Goal: Information Seeking & Learning: Learn about a topic

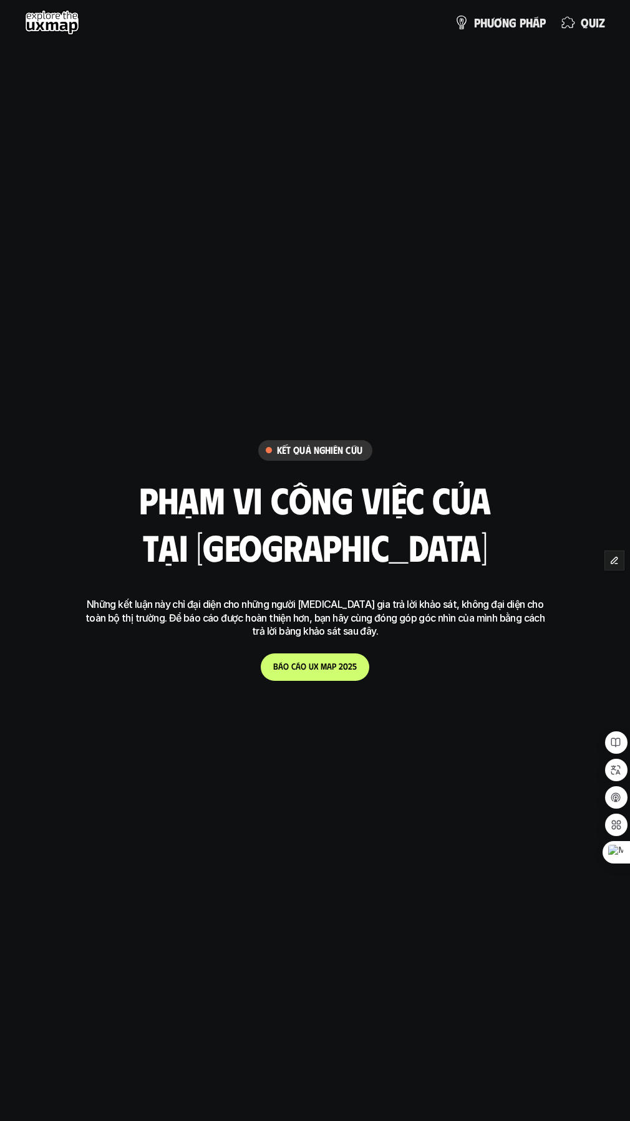
click at [289, 448] on h6 "Kết quả nghiên cứu" at bounding box center [319, 450] width 85 height 13
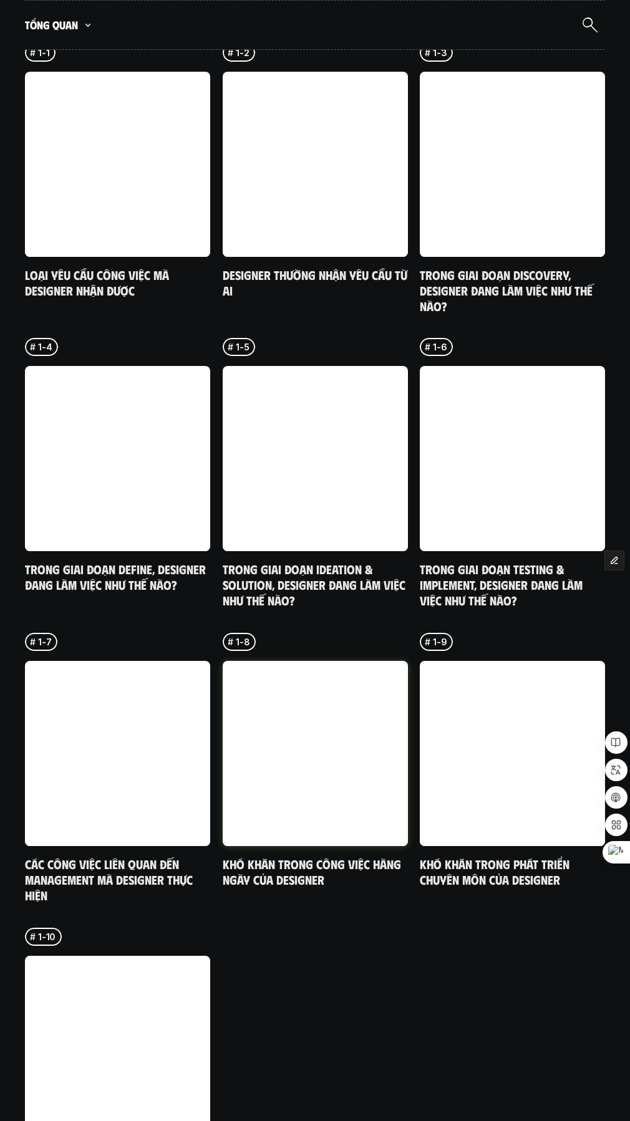
scroll to position [4489, 0]
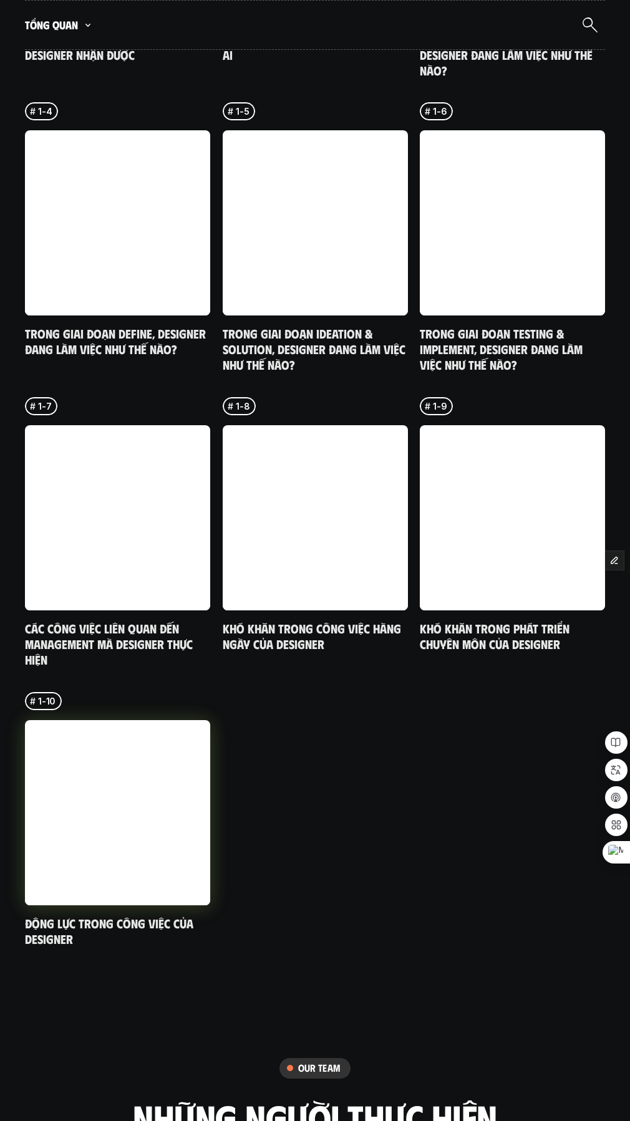
click at [135, 773] on link at bounding box center [117, 812] width 185 height 185
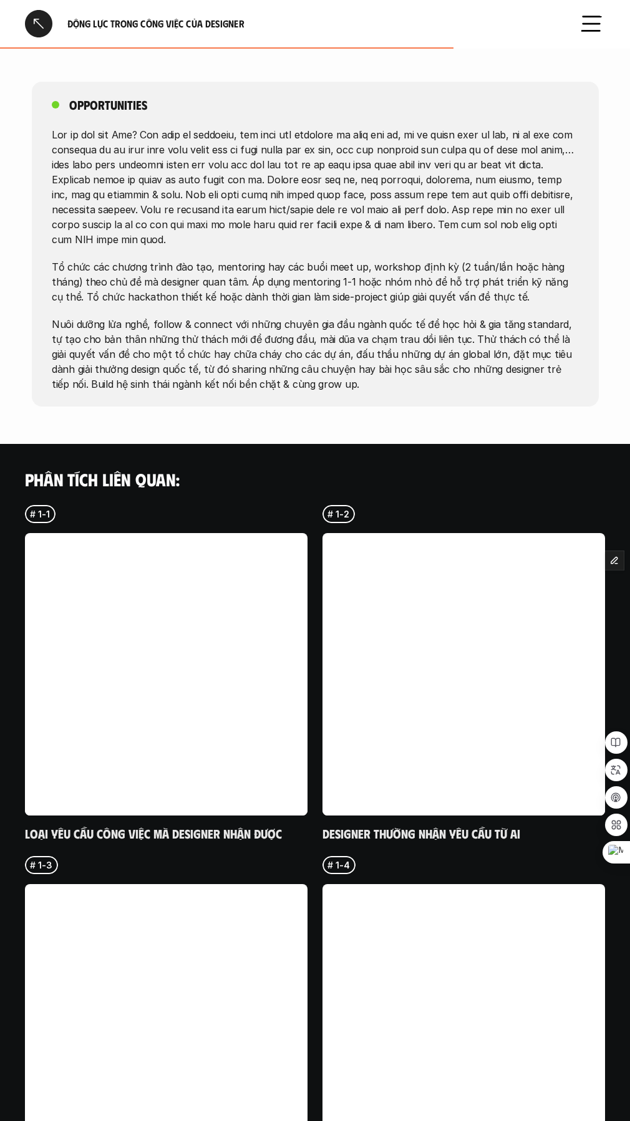
scroll to position [1621, 0]
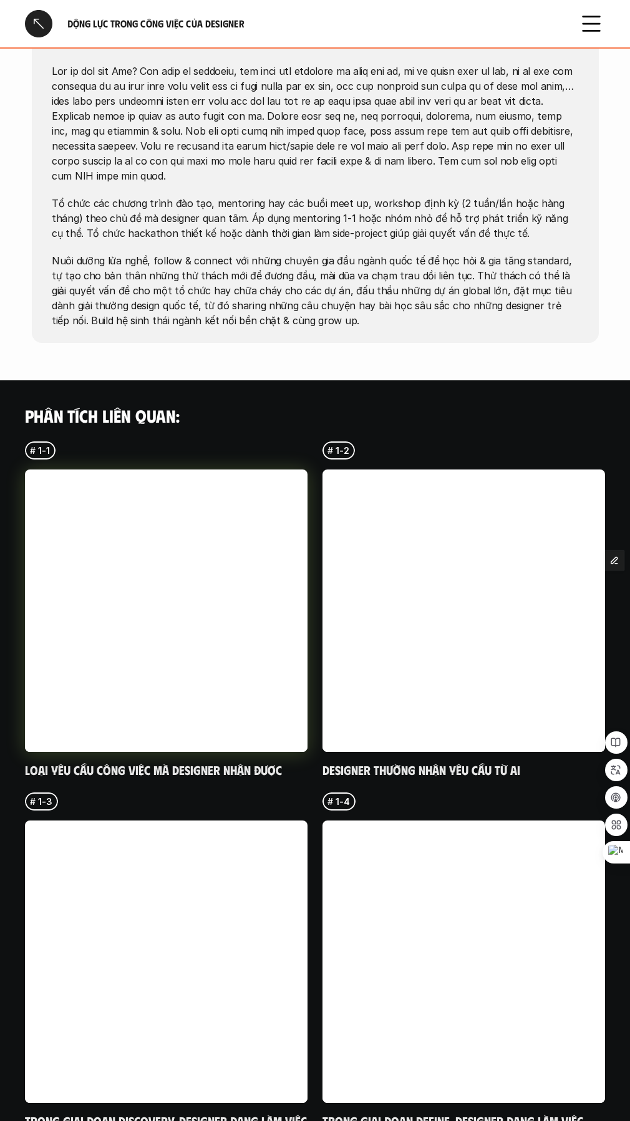
click at [188, 570] on link at bounding box center [166, 610] width 282 height 282
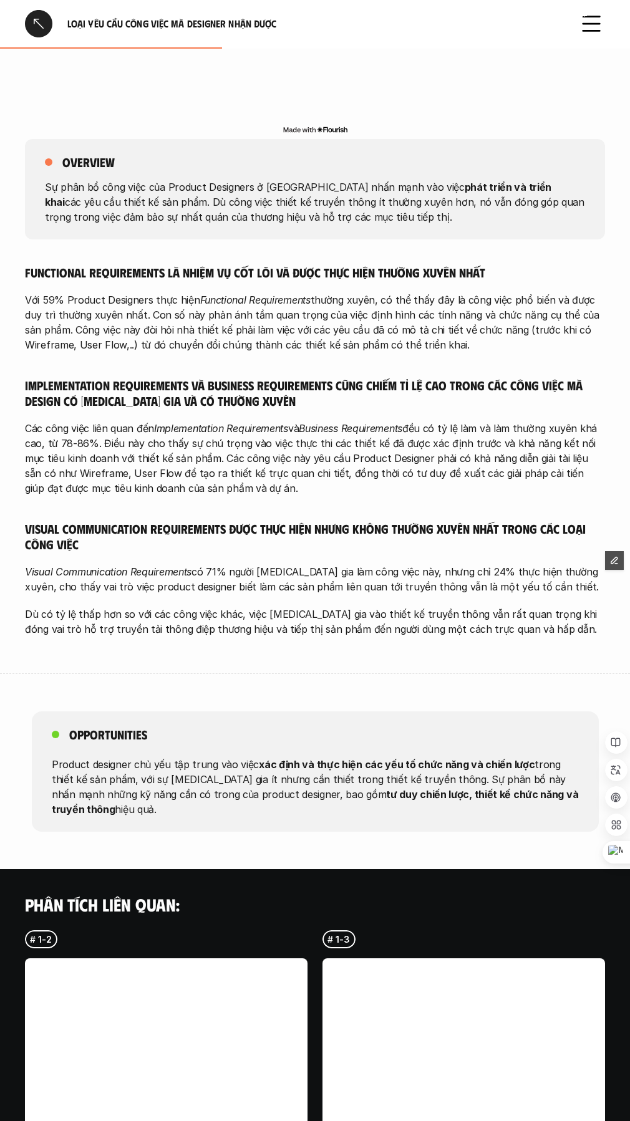
scroll to position [998, 0]
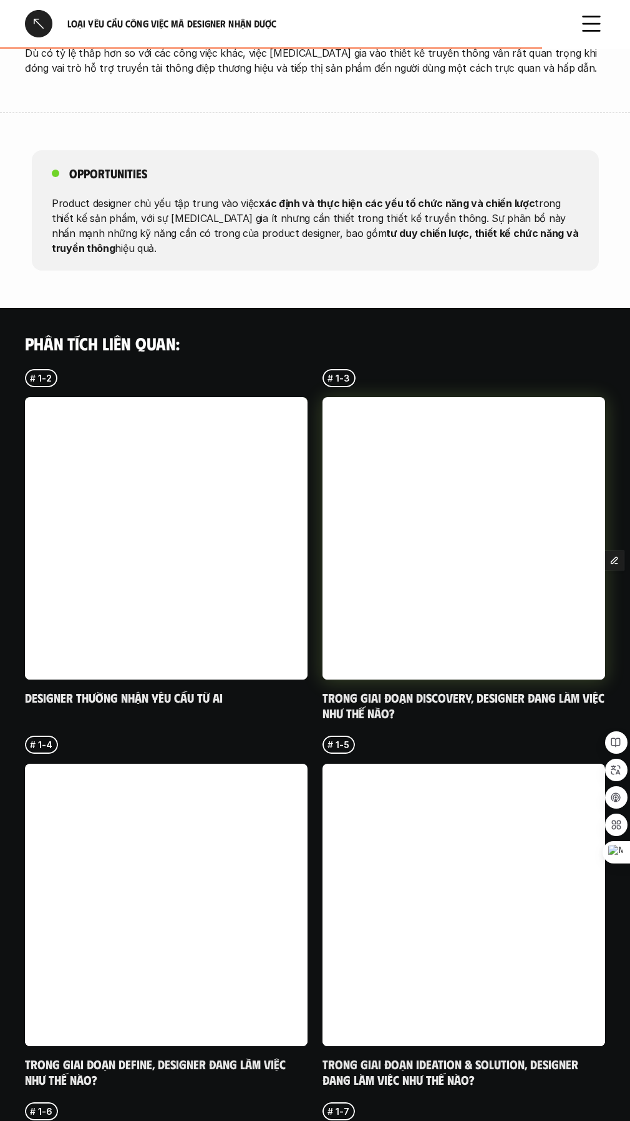
click at [424, 447] on link at bounding box center [463, 538] width 282 height 282
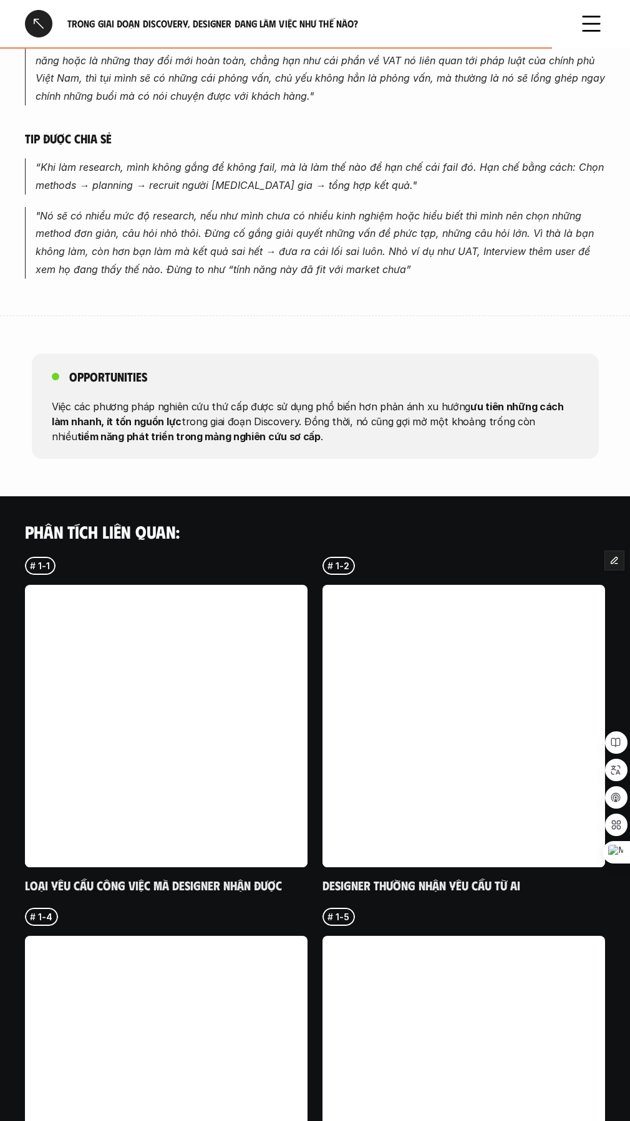
scroll to position [1434, 0]
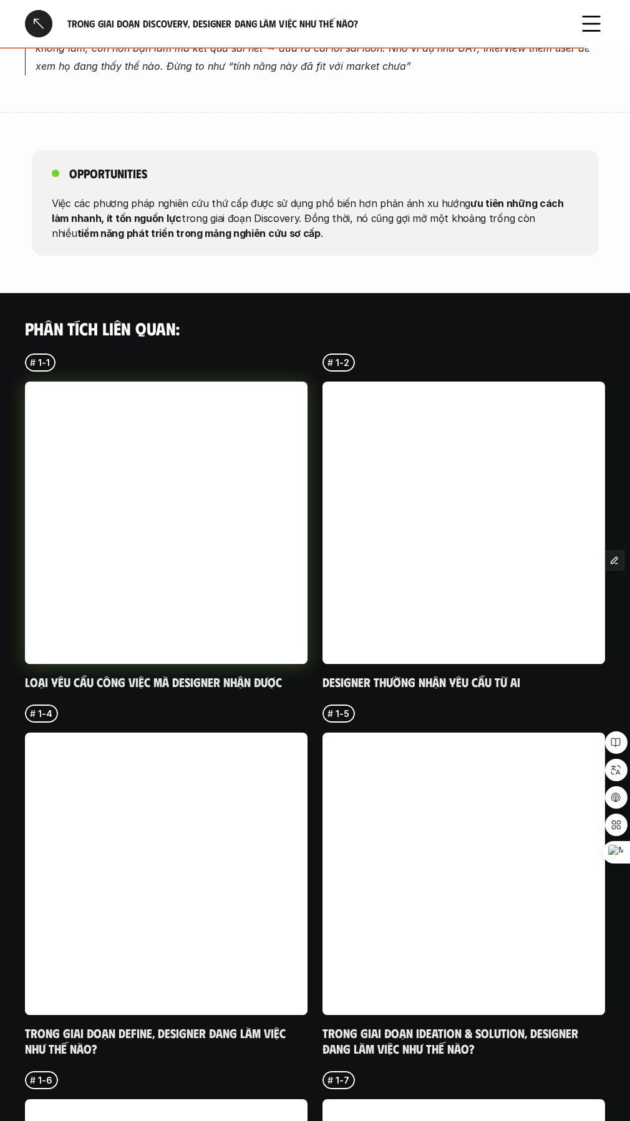
click at [201, 460] on link at bounding box center [166, 523] width 282 height 282
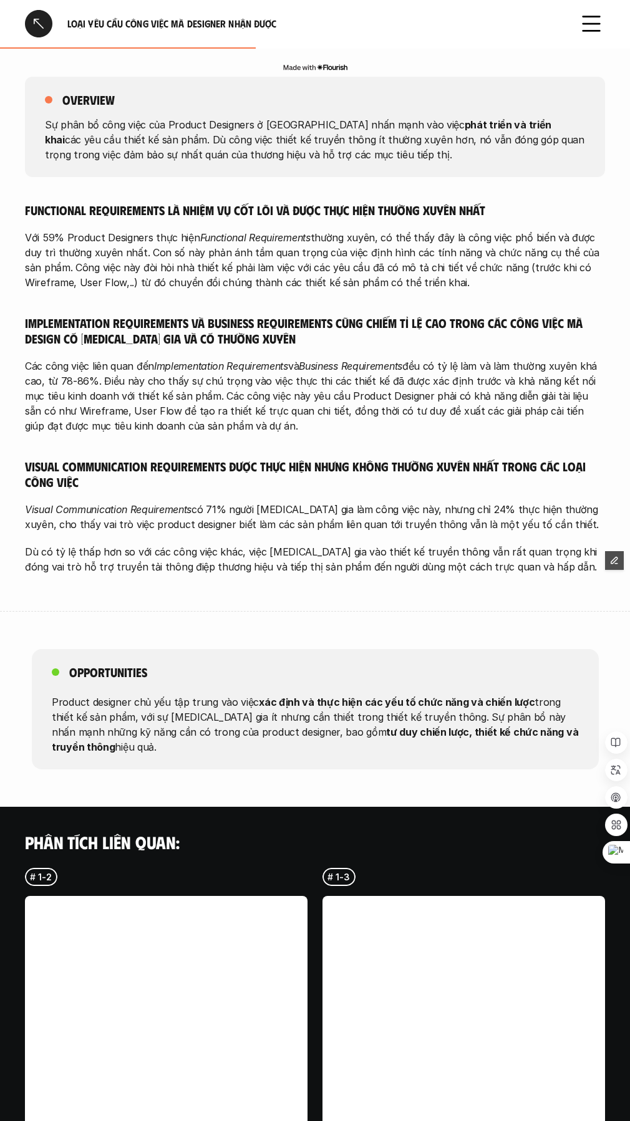
scroll to position [873, 0]
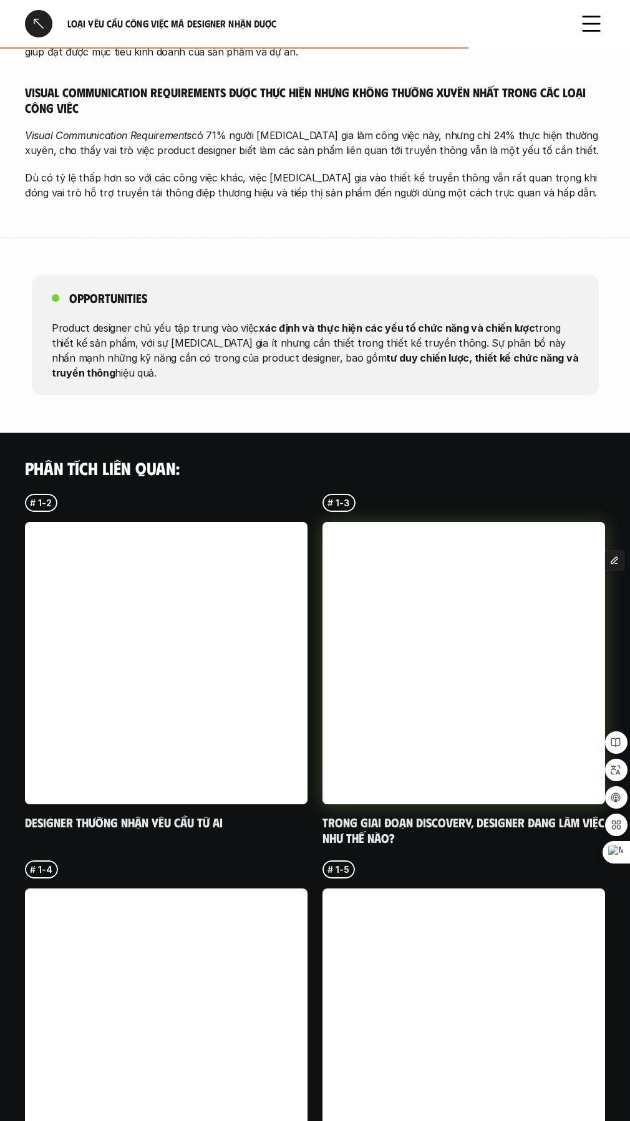
click at [483, 647] on link at bounding box center [463, 663] width 282 height 282
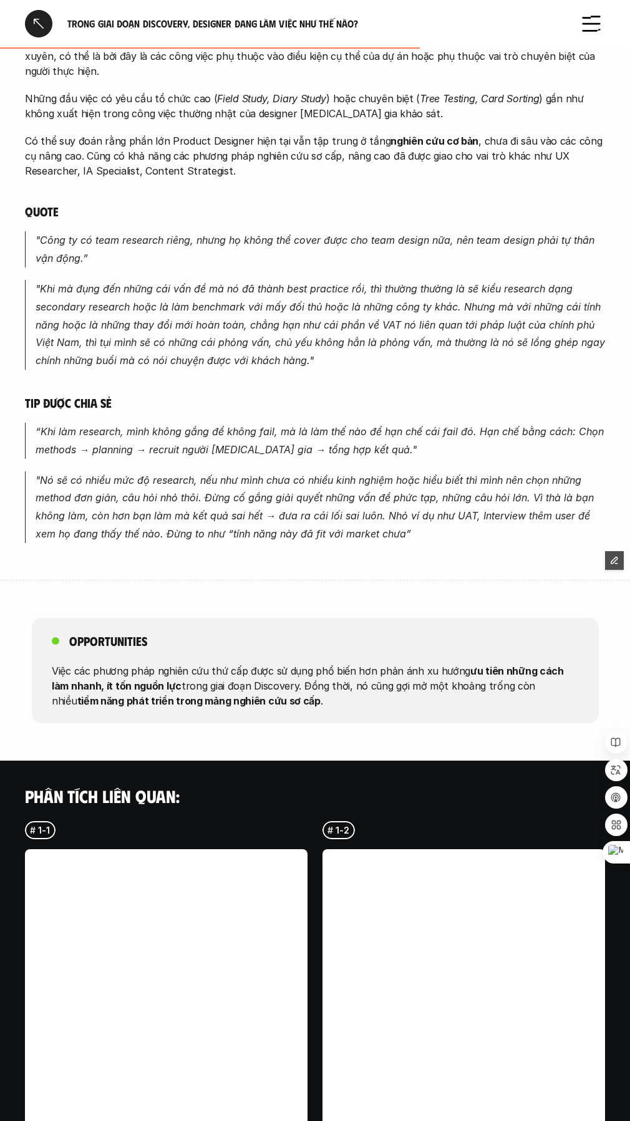
scroll to position [1185, 0]
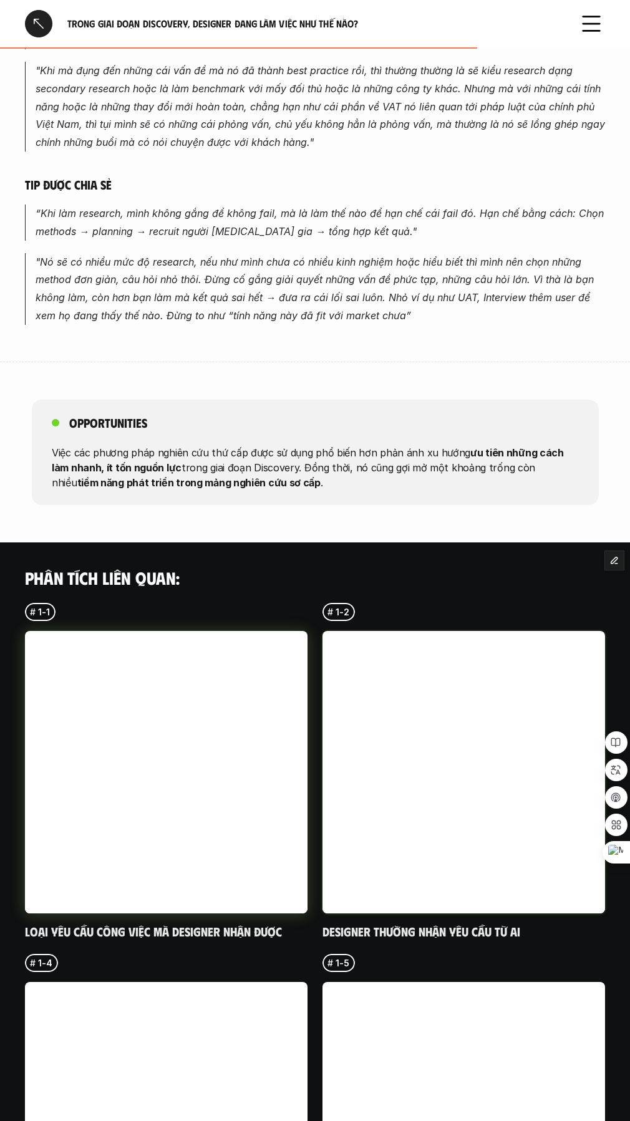
click at [179, 672] on link at bounding box center [166, 772] width 282 height 282
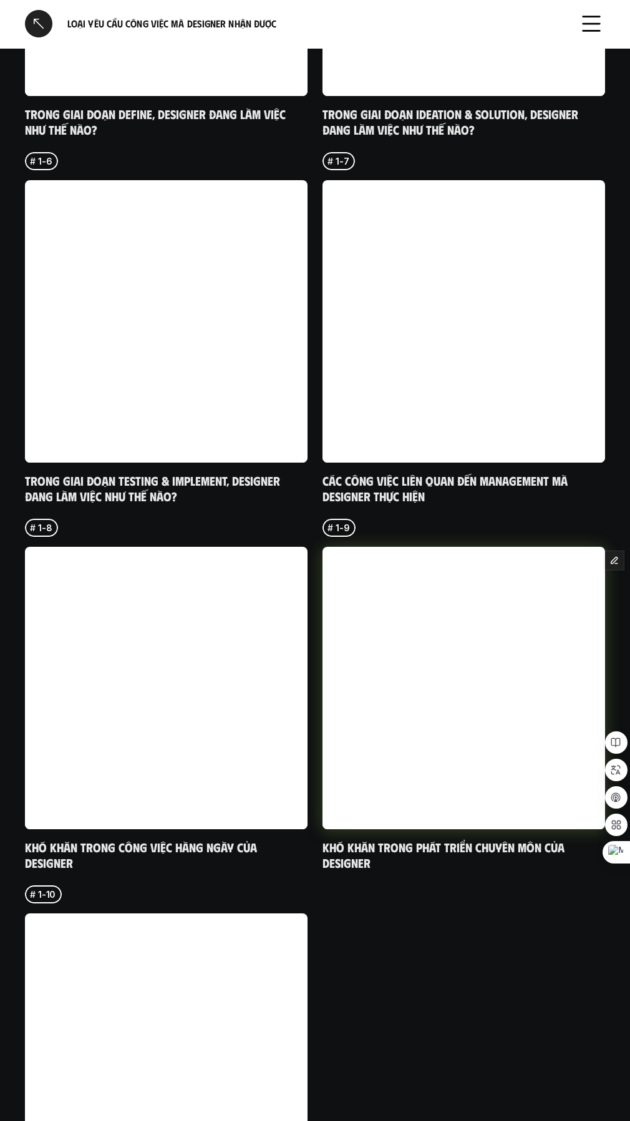
scroll to position [1742, 0]
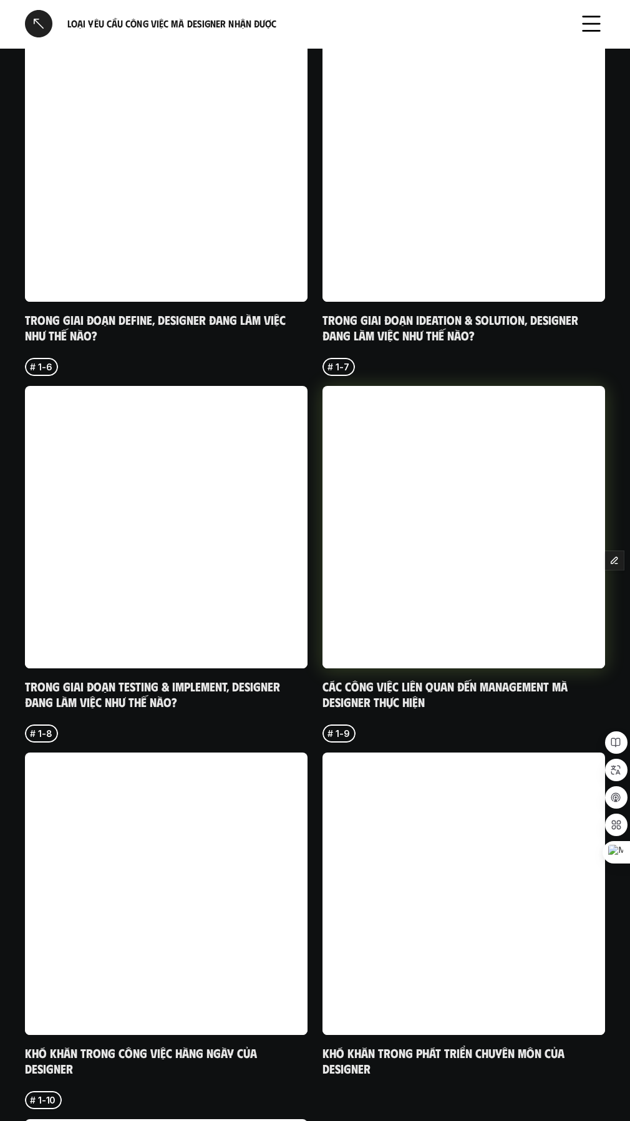
click at [419, 478] on link at bounding box center [463, 527] width 282 height 282
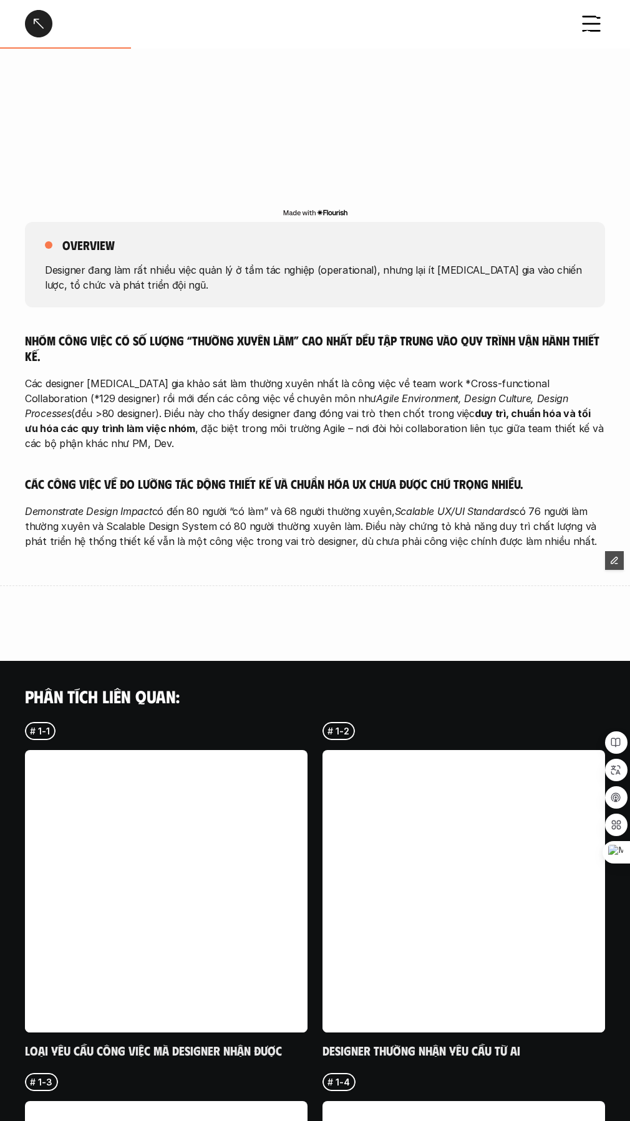
scroll to position [561, 0]
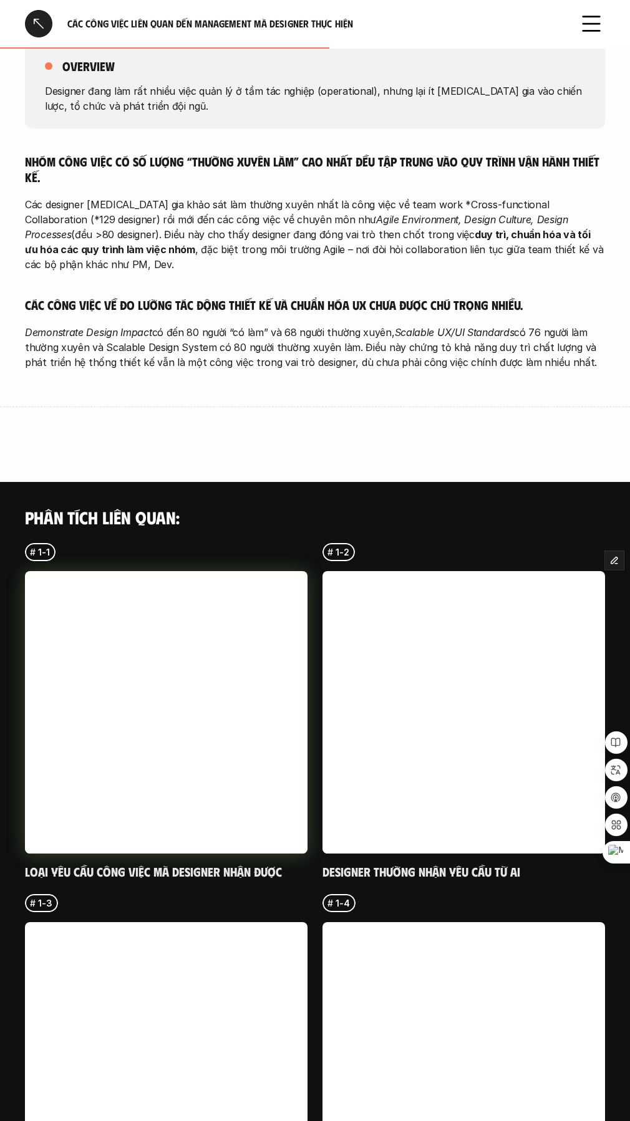
click at [168, 683] on link at bounding box center [166, 712] width 282 height 282
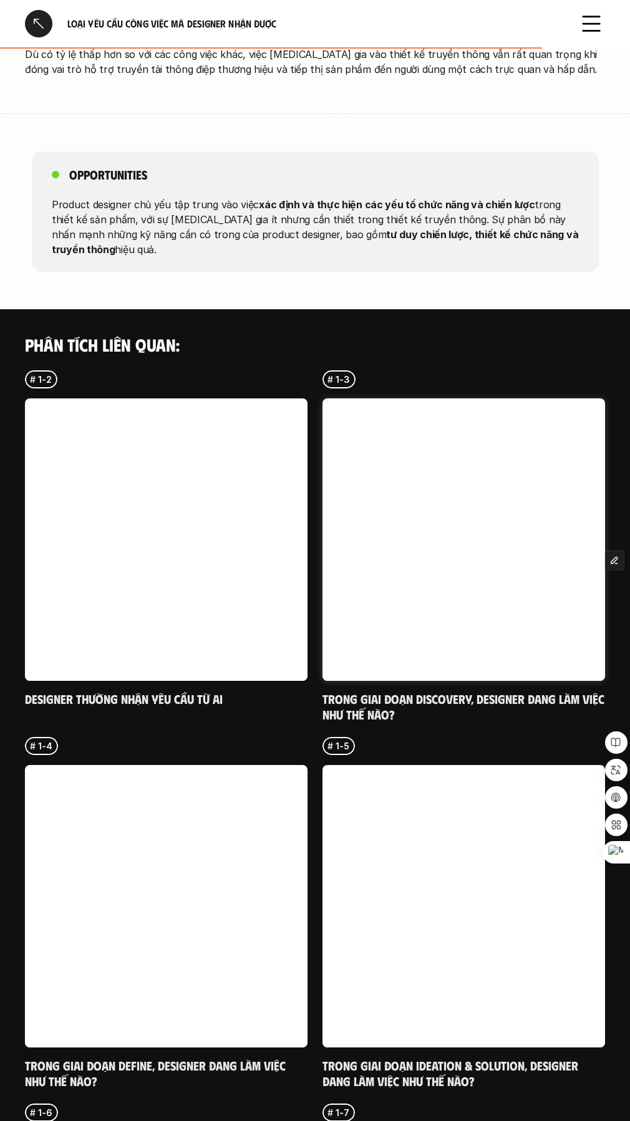
scroll to position [998, 0]
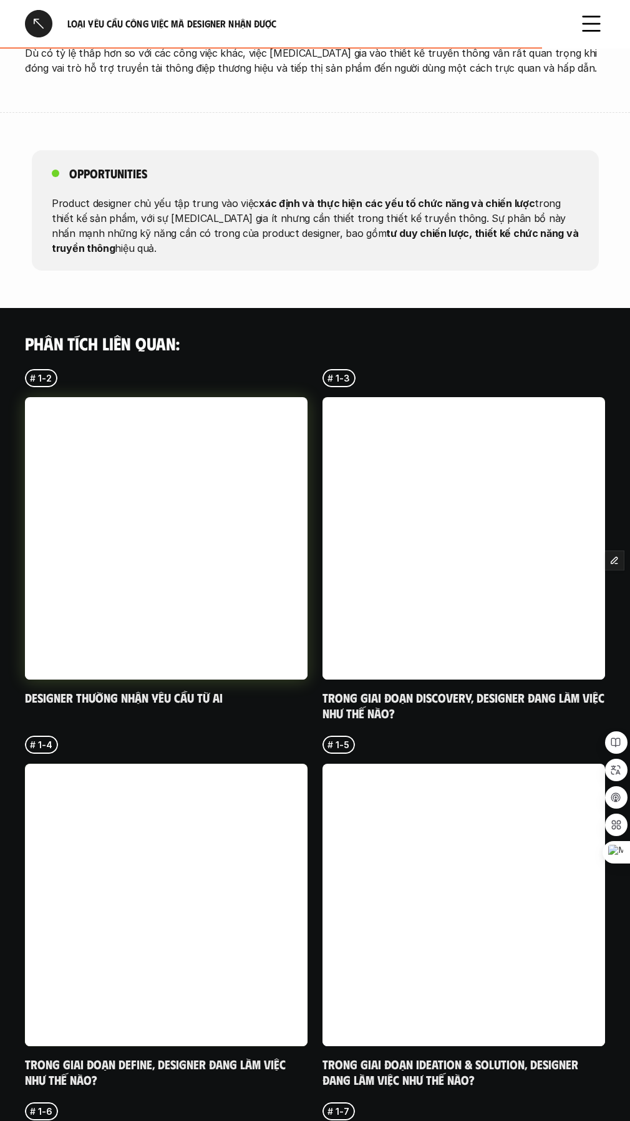
click at [227, 568] on link at bounding box center [166, 538] width 282 height 282
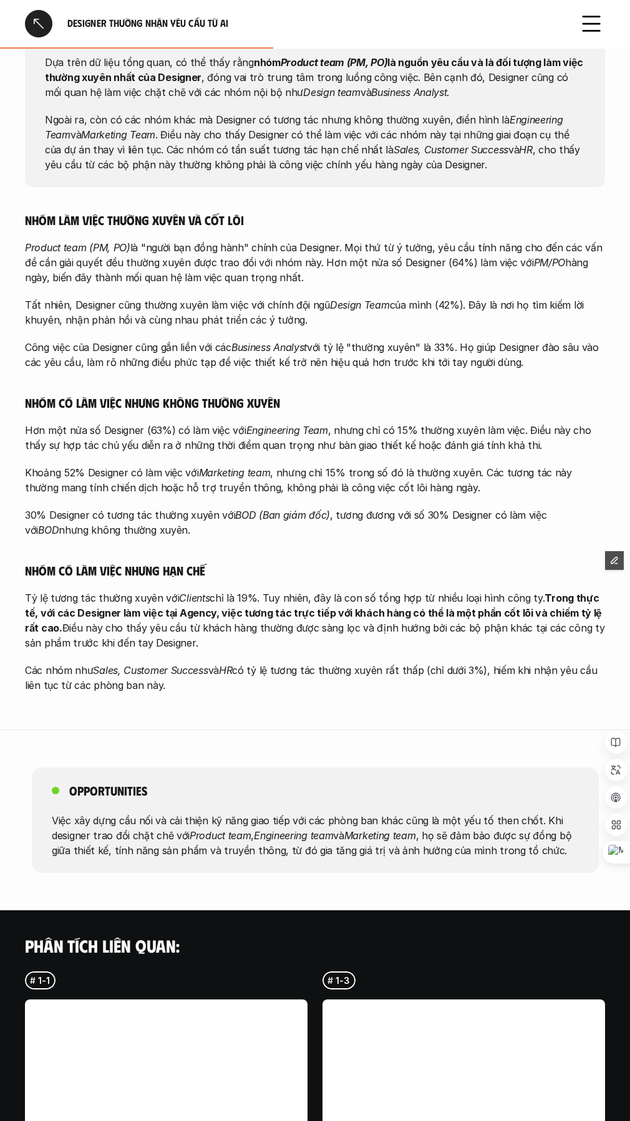
scroll to position [1060, 0]
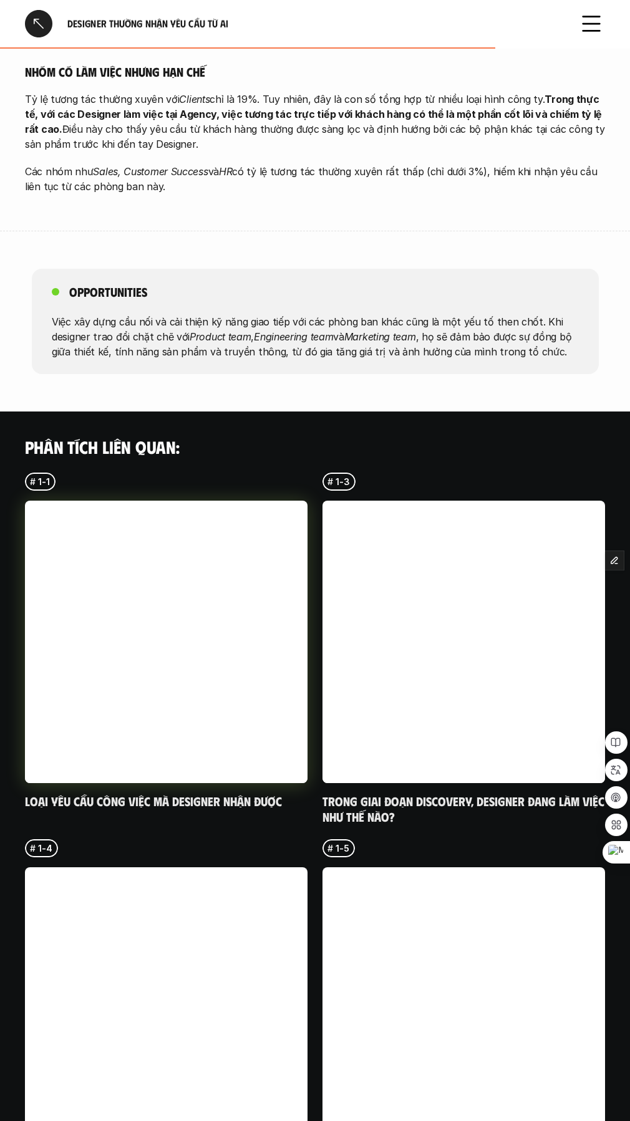
click at [119, 564] on link at bounding box center [166, 642] width 282 height 282
